Goal: Information Seeking & Learning: Check status

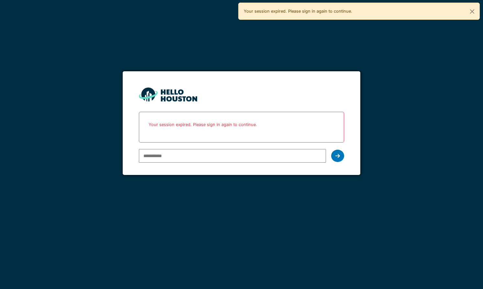
click at [204, 152] on input "email" at bounding box center [232, 156] width 187 height 14
type input "**********"
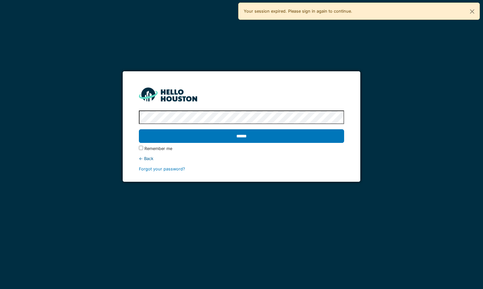
click at [139, 129] on input "******" at bounding box center [241, 136] width 205 height 14
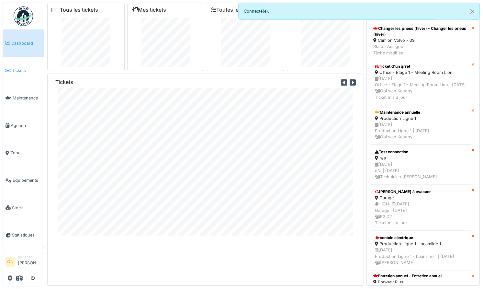
click at [17, 67] on span "Tickets" at bounding box center [26, 70] width 29 height 6
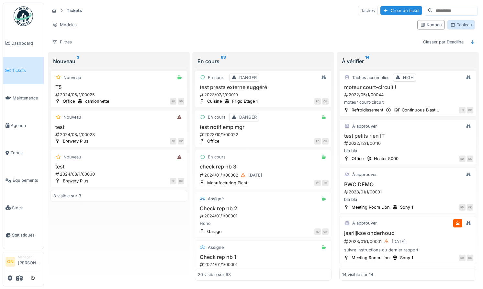
click at [462, 26] on div "Tableau" at bounding box center [461, 25] width 22 height 6
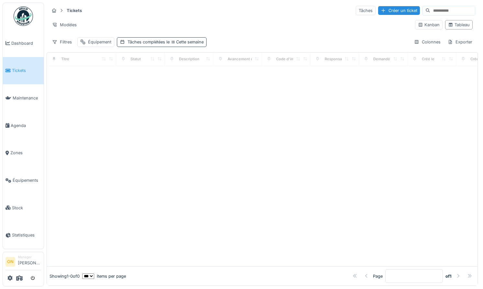
click at [174, 45] on div "Tâches complétées le Cette semaine" at bounding box center [166, 42] width 76 height 6
click at [218, 59] on div "Supprimer" at bounding box center [214, 59] width 33 height 9
click at [237, 27] on div "Modèles" at bounding box center [229, 24] width 361 height 9
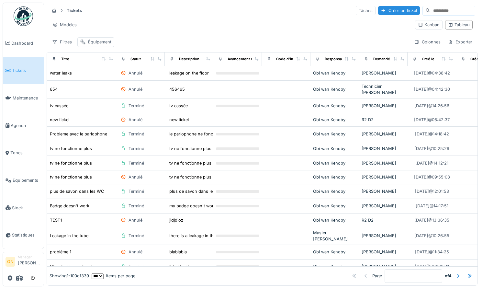
click at [440, 12] on input at bounding box center [452, 10] width 45 height 9
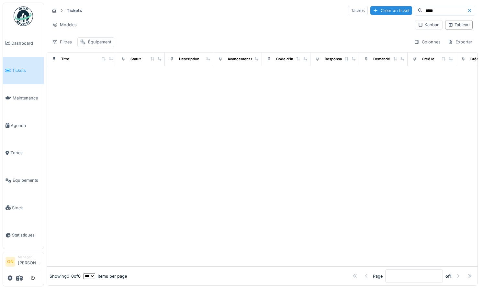
click at [212, 24] on div "Modèles" at bounding box center [229, 24] width 361 height 9
click at [98, 41] on div "Équipement" at bounding box center [99, 42] width 23 height 6
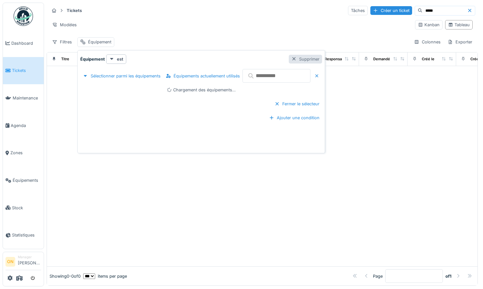
click at [307, 60] on div "Supprimer" at bounding box center [305, 59] width 33 height 9
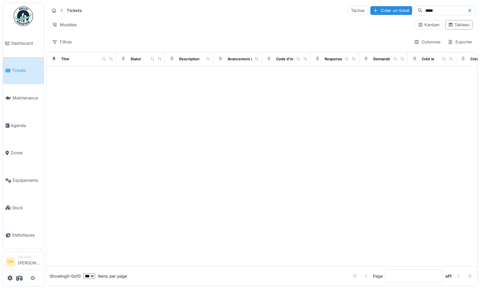
click at [193, 32] on div "Tickets Tâches Créer un ticket ***** Modèles Kanban Tableau Filtres Colonnes Ex…" at bounding box center [262, 26] width 431 height 47
click at [438, 10] on input "*****" at bounding box center [445, 10] width 45 height 9
type input "*****"
drag, startPoint x: 215, startPoint y: 15, endPoint x: 125, endPoint y: 35, distance: 93.0
click at [215, 15] on div "Tickets Tâches Créer un ticket" at bounding box center [262, 10] width 426 height 11
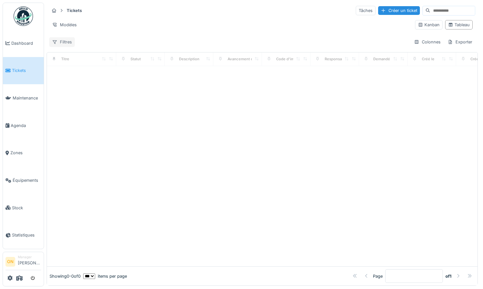
click at [57, 41] on icon at bounding box center [54, 42] width 5 height 4
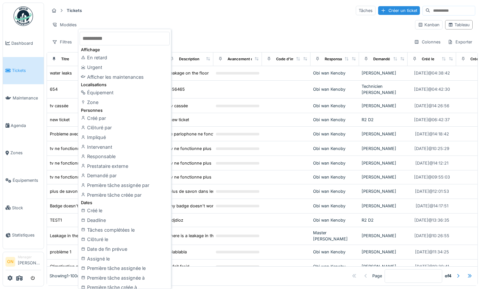
click at [119, 38] on input "text" at bounding box center [125, 39] width 90 height 14
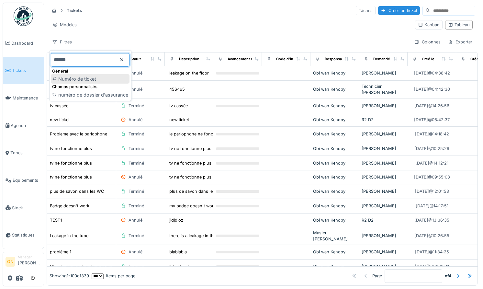
type input "******"
click at [82, 77] on div "Numéro de ticket" at bounding box center [90, 79] width 79 height 10
click at [239, 35] on div "Tickets Tâches Créer un ticket Modèles Kanban Tableau Filtres Colonnes Exporter" at bounding box center [262, 26] width 431 height 47
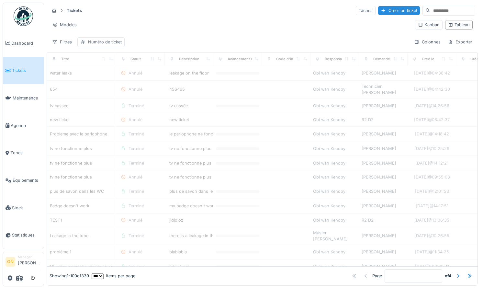
click at [92, 46] on div "Tickets Tâches Créer un ticket Modèles Kanban Tableau Filtres Numéro de ticket …" at bounding box center [262, 26] width 431 height 47
click at [93, 43] on div "Numéro de ticket" at bounding box center [105, 42] width 34 height 6
click at [143, 76] on ticket_k2MjM "Numéro de ticket" at bounding box center [125, 73] width 90 height 14
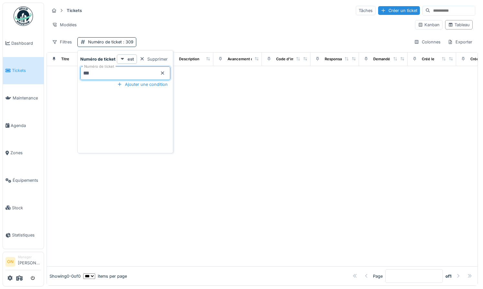
type ticket_k2MjM "**"
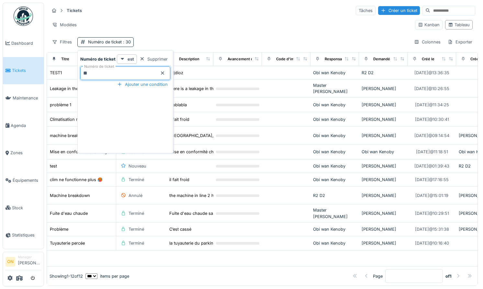
click at [178, 259] on div at bounding box center [262, 259] width 431 height 16
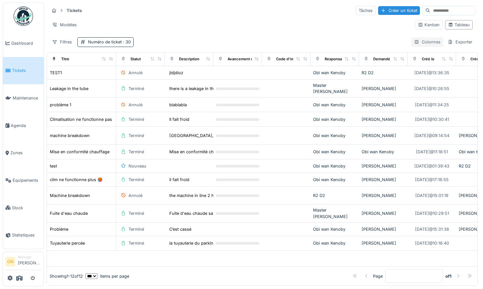
click at [423, 40] on div "Colonnes" at bounding box center [427, 41] width 32 height 9
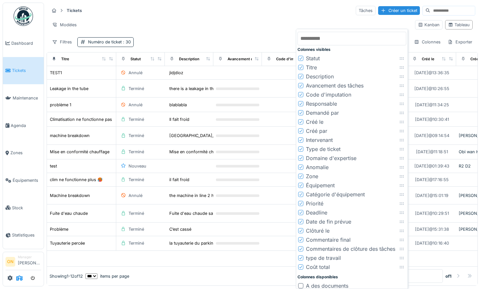
click at [20, 275] on span at bounding box center [19, 278] width 6 height 11
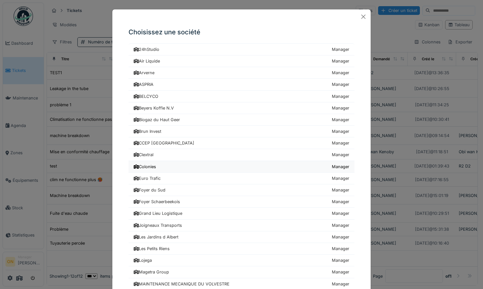
scroll to position [291, 0]
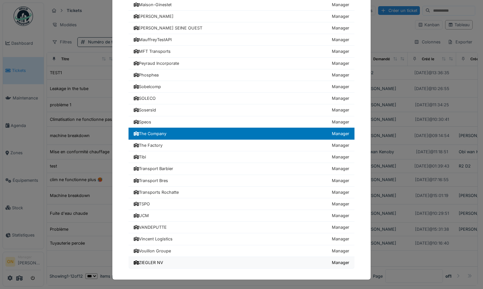
click at [171, 262] on link "ZIEGLER NV Manager" at bounding box center [242, 263] width 226 height 12
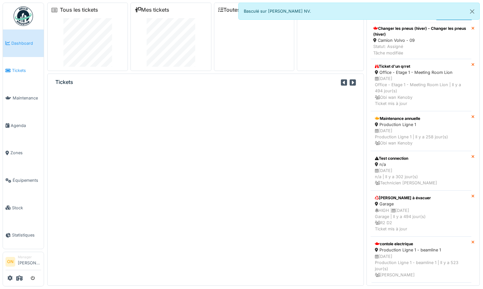
click at [17, 67] on span "Tickets" at bounding box center [26, 70] width 29 height 6
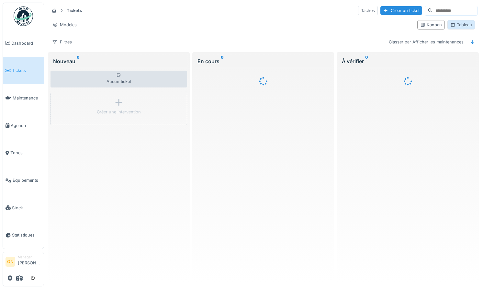
click at [461, 24] on div "Tableau" at bounding box center [461, 25] width 22 height 6
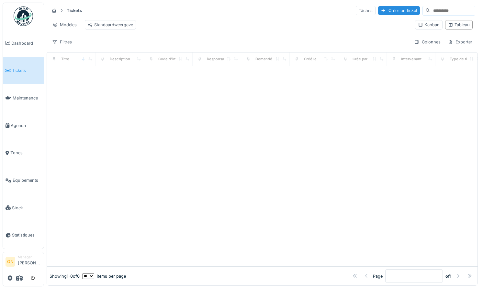
click at [437, 10] on input at bounding box center [452, 10] width 45 height 9
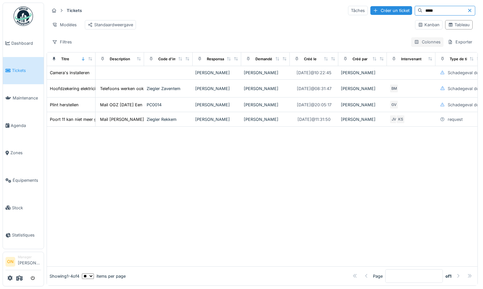
type input "*****"
click at [429, 41] on div "Colonnes" at bounding box center [427, 41] width 32 height 9
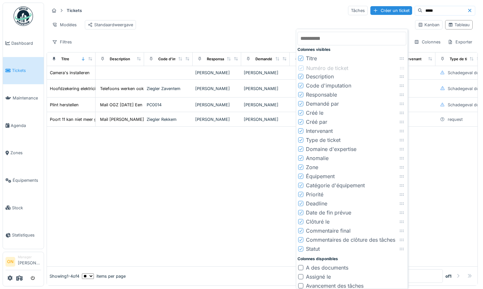
drag, startPoint x: 400, startPoint y: 203, endPoint x: 400, endPoint y: 66, distance: 137.0
click at [400, 66] on icon at bounding box center [402, 68] width 5 height 4
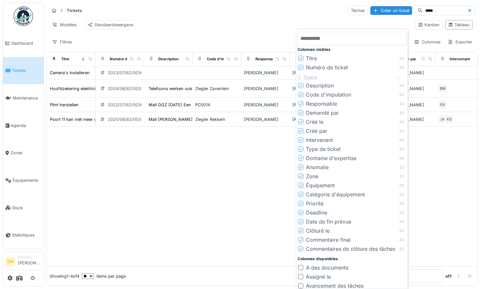
drag, startPoint x: 401, startPoint y: 247, endPoint x: 398, endPoint y: 75, distance: 171.3
click at [398, 75] on icon at bounding box center [399, 77] width 5 height 4
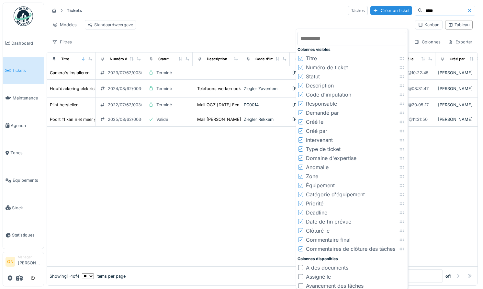
drag, startPoint x: 142, startPoint y: 182, endPoint x: 136, endPoint y: 177, distance: 7.3
click at [142, 182] on div at bounding box center [262, 197] width 431 height 140
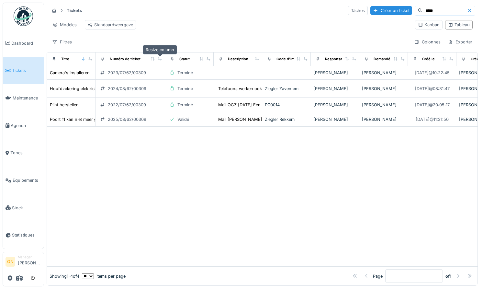
drag, startPoint x: 139, startPoint y: 58, endPoint x: 160, endPoint y: 60, distance: 21.2
click at [160, 60] on icon at bounding box center [160, 59] width 5 height 4
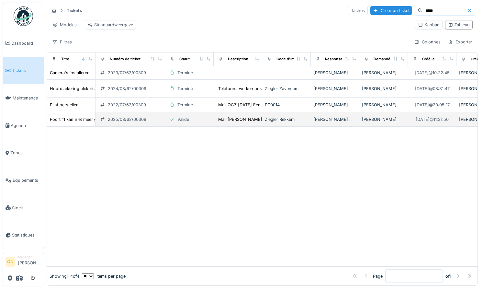
click at [160, 121] on div "2025/08/62/00309" at bounding box center [130, 119] width 64 height 7
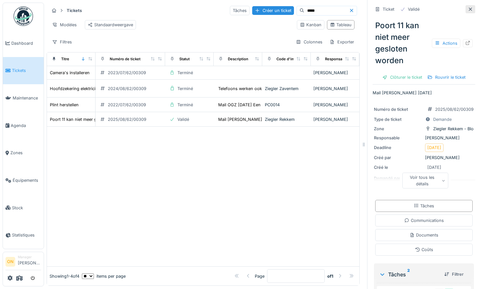
click at [470, 7] on icon at bounding box center [470, 9] width 5 height 4
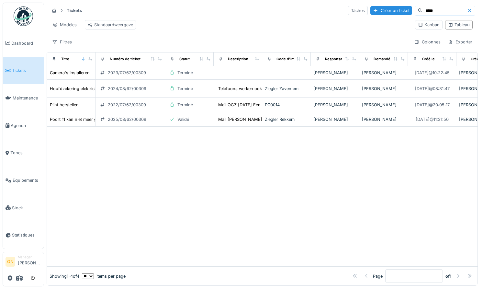
click at [21, 70] on span "Tickets" at bounding box center [26, 70] width 29 height 6
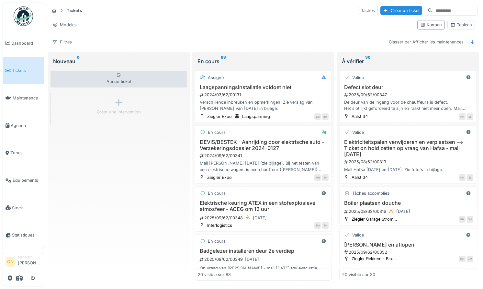
click at [433, 12] on input at bounding box center [455, 10] width 45 height 9
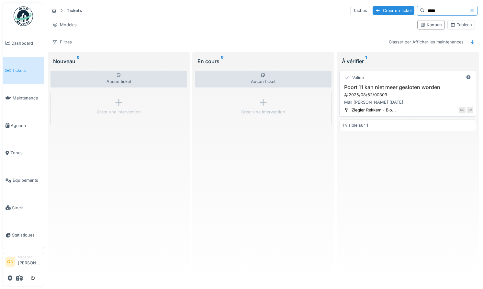
type input "*****"
drag, startPoint x: 195, startPoint y: 161, endPoint x: 179, endPoint y: 137, distance: 28.9
click at [195, 161] on div "Aucun ticket Créer une intervention" at bounding box center [263, 174] width 137 height 213
click at [62, 41] on div "Filtres" at bounding box center [62, 41] width 26 height 9
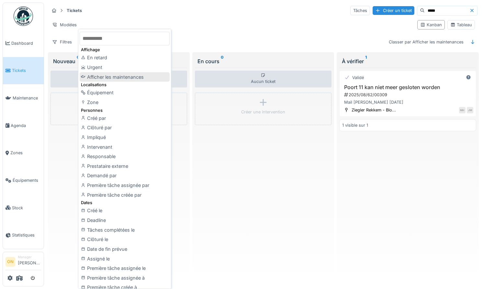
click at [120, 77] on div "Afficher les maintenances" at bounding box center [125, 77] width 90 height 10
